Goal: Information Seeking & Learning: Learn about a topic

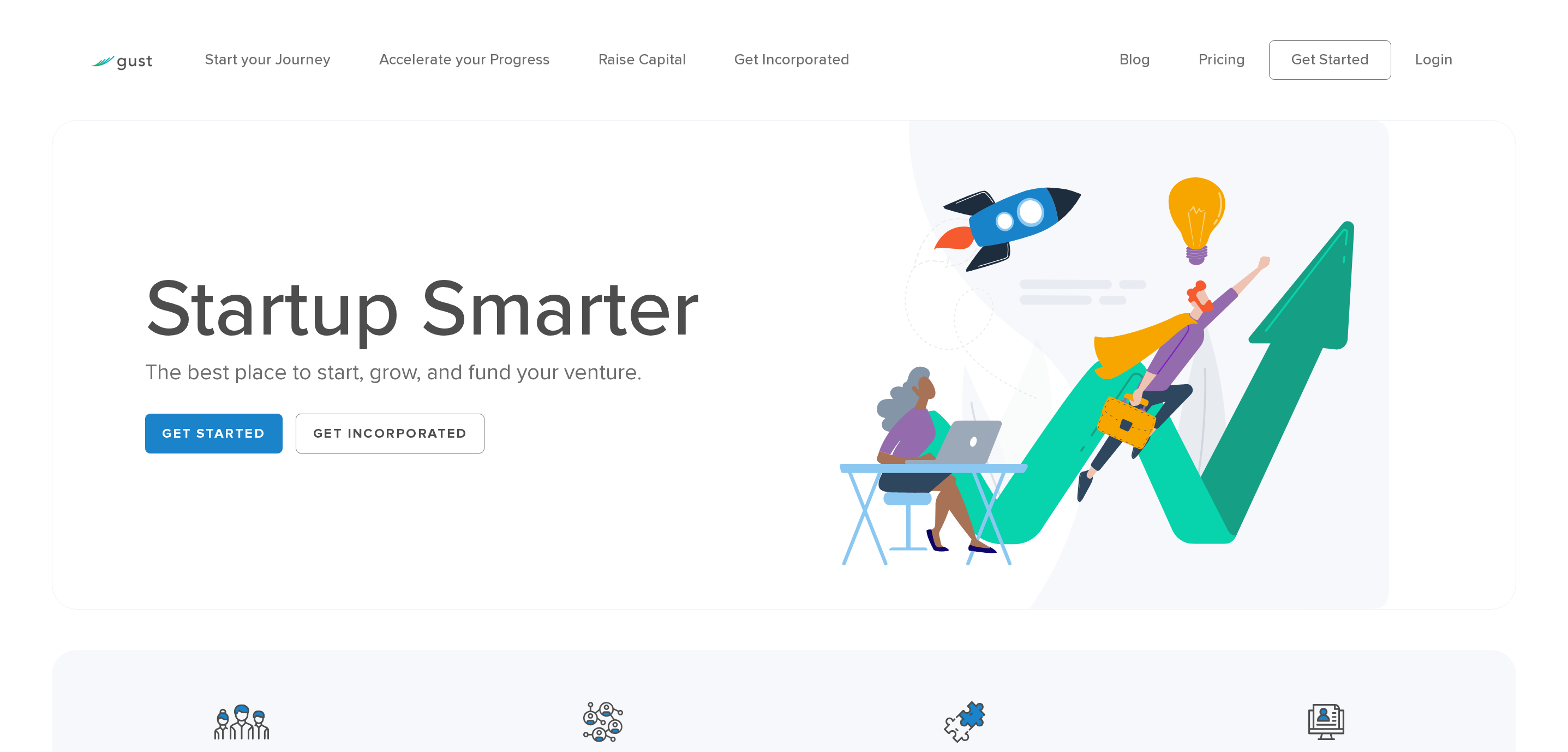
click at [1043, 71] on li "Pricing" at bounding box center [1221, 60] width 46 height 22
click at [1043, 50] on li "Pricing" at bounding box center [1221, 60] width 46 height 22
click at [1043, 62] on link "Pricing" at bounding box center [1221, 59] width 46 height 18
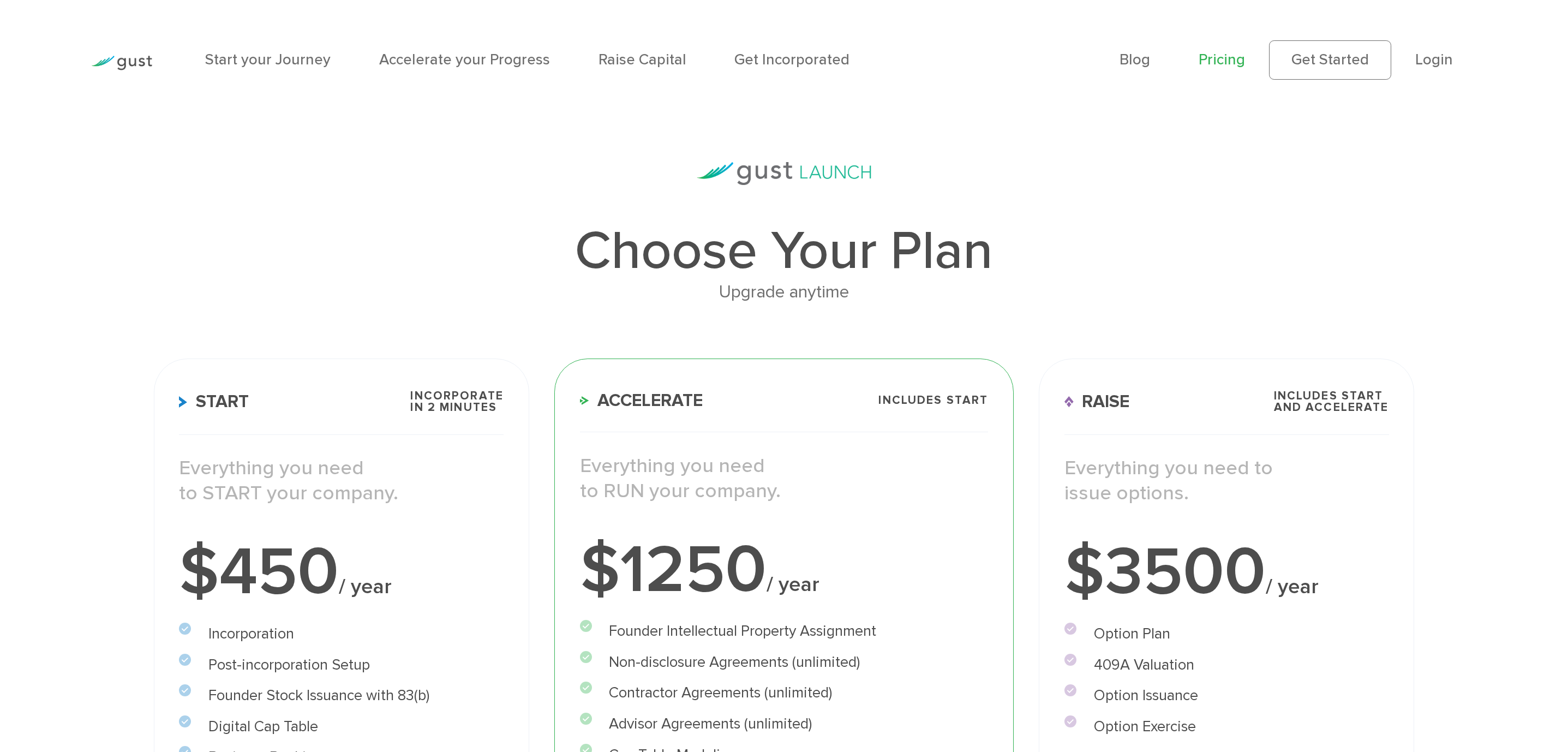
click at [1211, 59] on link "Pricing" at bounding box center [1221, 59] width 46 height 18
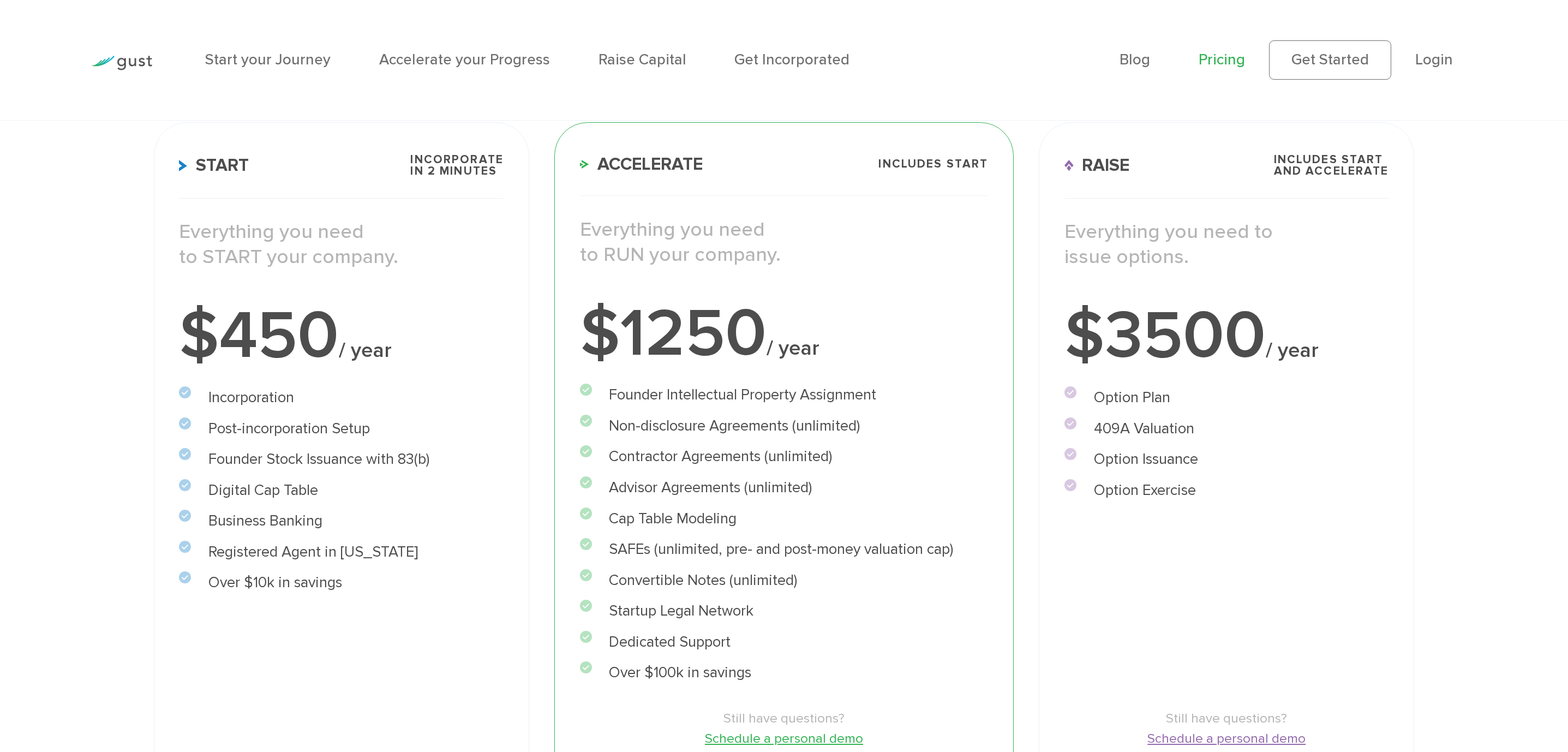
scroll to position [272, 0]
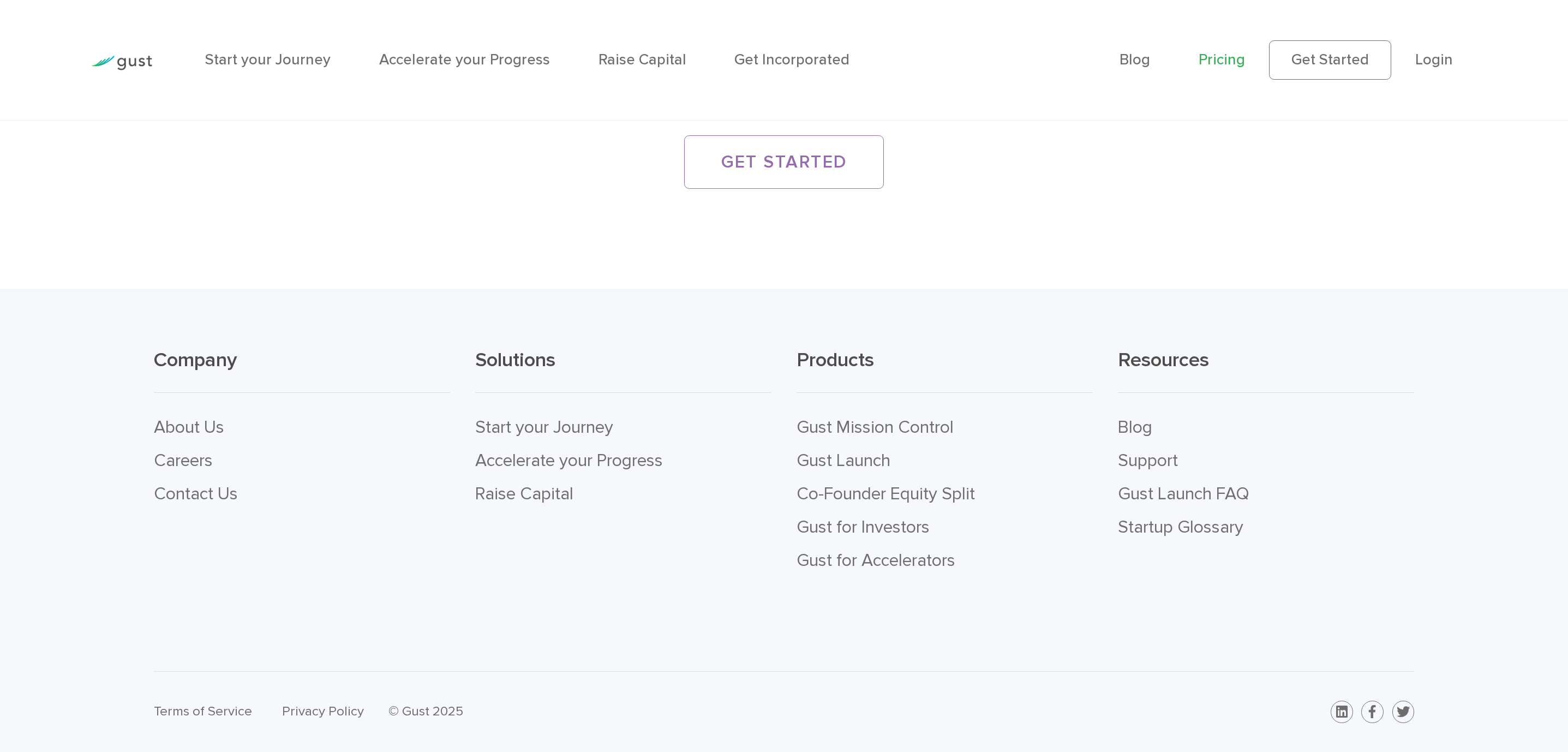
scroll to position [2865, 0]
